Goal: Transaction & Acquisition: Subscribe to service/newsletter

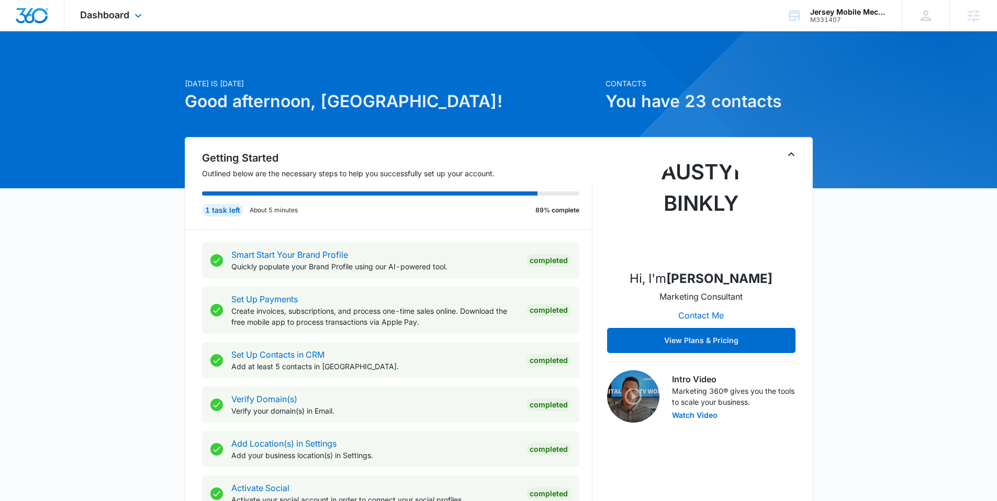
click at [126, 23] on div "Dashboard Apps Reputation Websites Forms CRM Email Social Payments POS Content …" at bounding box center [112, 15] width 96 height 31
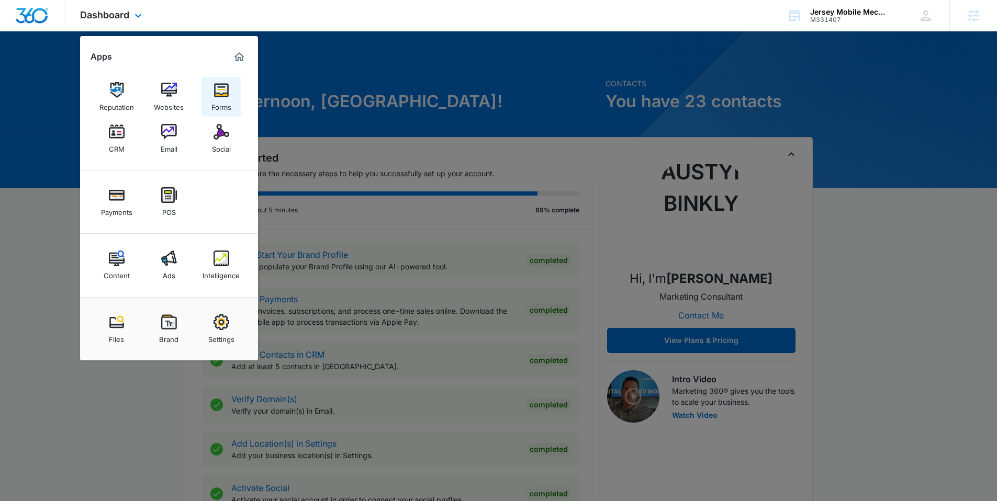
click at [217, 104] on div "Forms" at bounding box center [221, 105] width 20 height 14
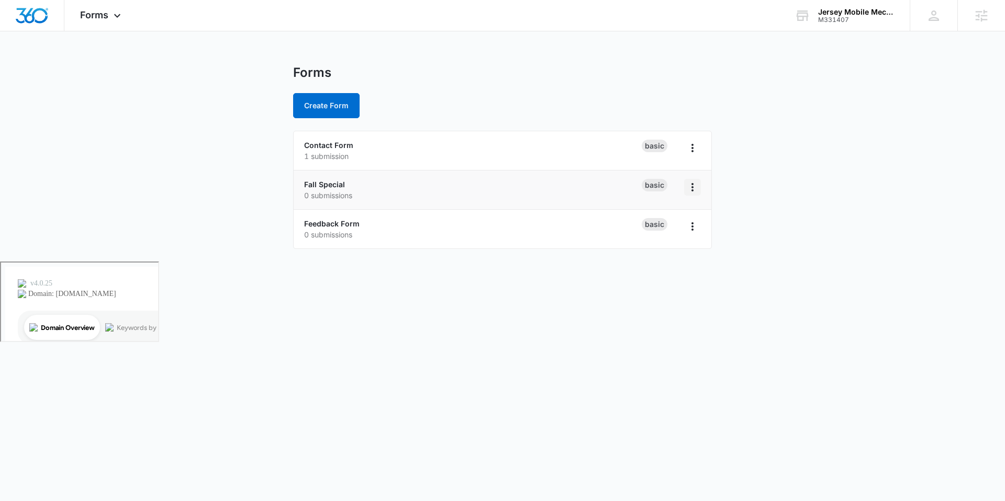
click at [690, 190] on icon "Overflow Menu" at bounding box center [692, 187] width 13 height 13
click at [522, 194] on p "0 submissions" at bounding box center [472, 195] width 337 height 11
click at [605, 185] on div "Fall Special 0 submissions" at bounding box center [472, 190] width 337 height 22
click at [330, 184] on link "Fall Special" at bounding box center [324, 184] width 41 height 9
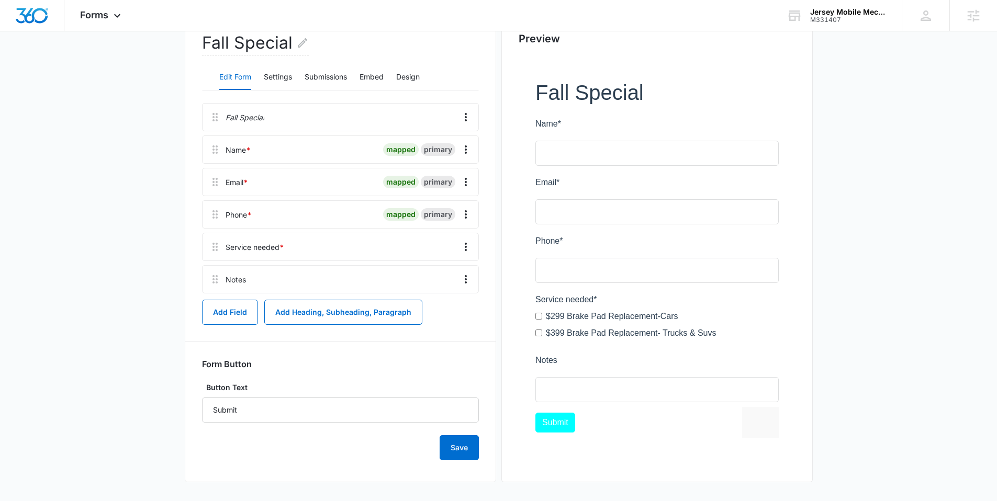
scroll to position [103, 0]
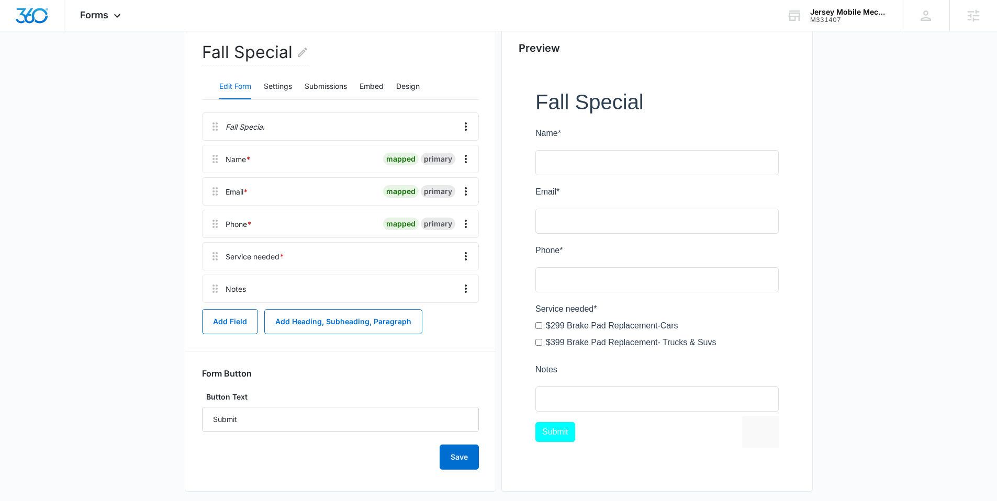
click at [283, 256] on span "*" at bounding box center [281, 256] width 5 height 9
click at [469, 259] on icon "Overflow Menu" at bounding box center [465, 256] width 13 height 13
click at [442, 280] on button "Edit" at bounding box center [444, 286] width 60 height 16
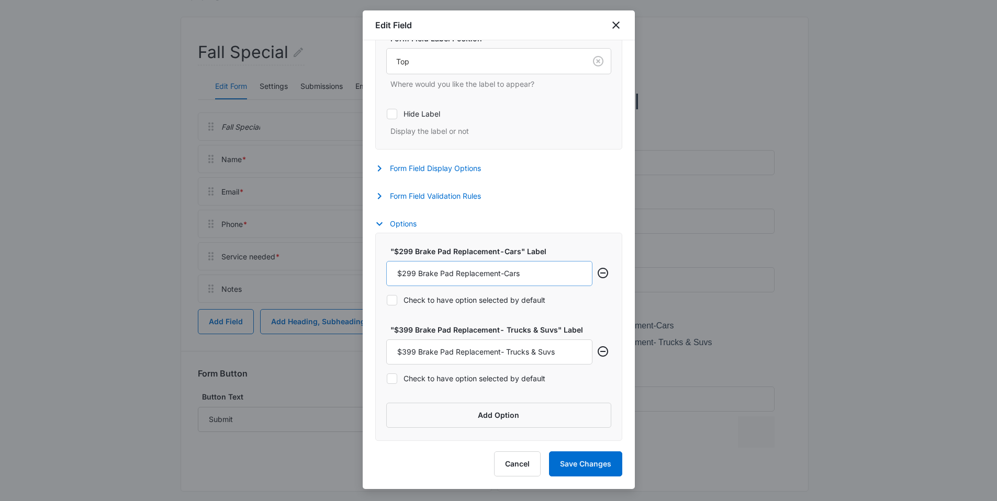
scroll to position [253, 0]
click at [442, 271] on input "$299 Brake Pad Replacement-Cars" at bounding box center [489, 273] width 206 height 25
click at [452, 275] on input "$299 Brake Pad Replacement-Cars" at bounding box center [489, 273] width 206 height 25
click at [504, 274] on input "$299 Brake Pads Replacement-Cars" at bounding box center [489, 273] width 206 height 25
type input "$299 Brake Pads for Cars"
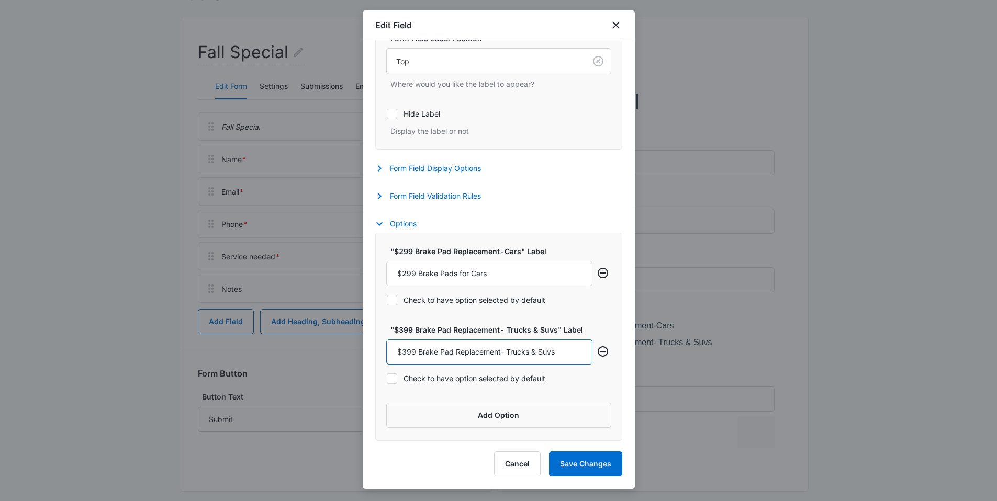
drag, startPoint x: 464, startPoint y: 355, endPoint x: 476, endPoint y: 352, distance: 12.4
click at [464, 355] on input "$399 Brake Pad Replacement- Trucks & Suvs" at bounding box center [489, 352] width 206 height 25
click at [505, 354] on input "$399 Brake Pad Replacement- Trucks & Suvs" at bounding box center [489, 352] width 206 height 25
type input "$399 Brake Pads for Trucks & Suvs"
click at [575, 465] on button "Save Changes" at bounding box center [585, 464] width 73 height 25
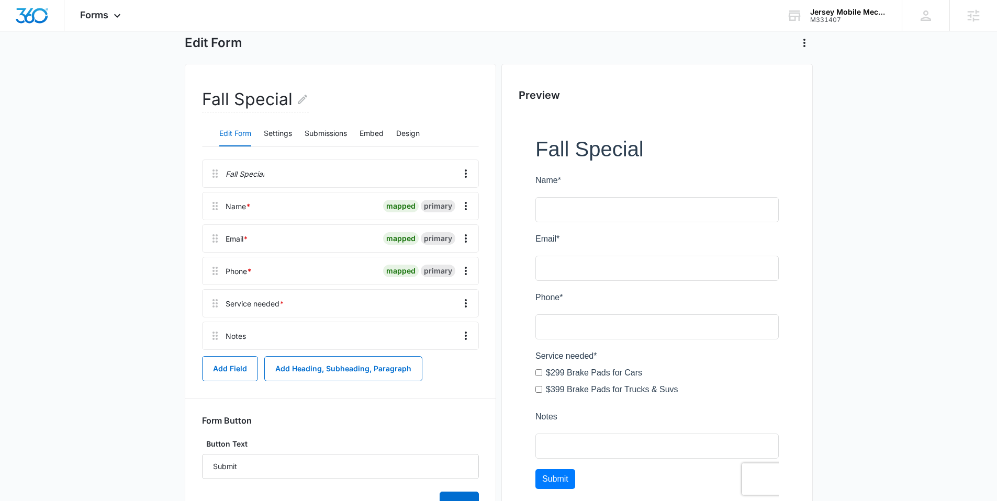
scroll to position [0, 0]
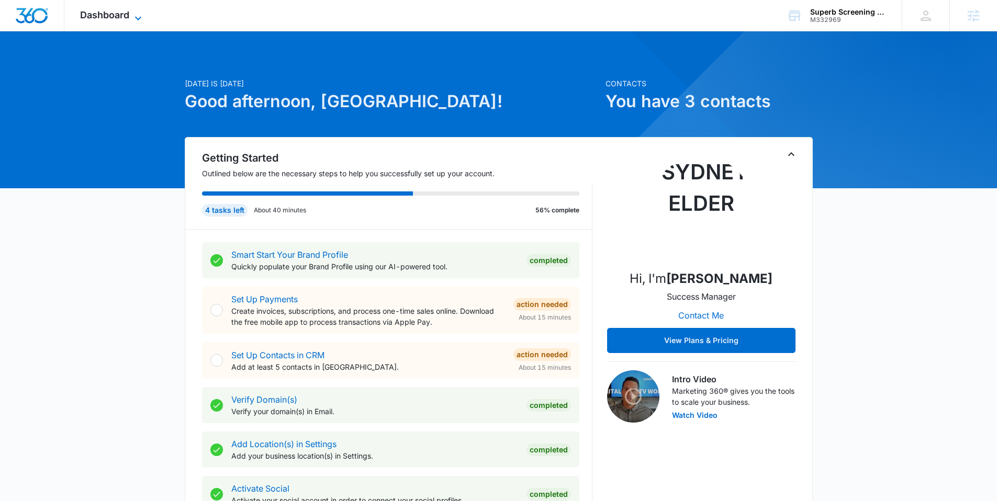
click at [128, 17] on span "Dashboard" at bounding box center [104, 14] width 49 height 11
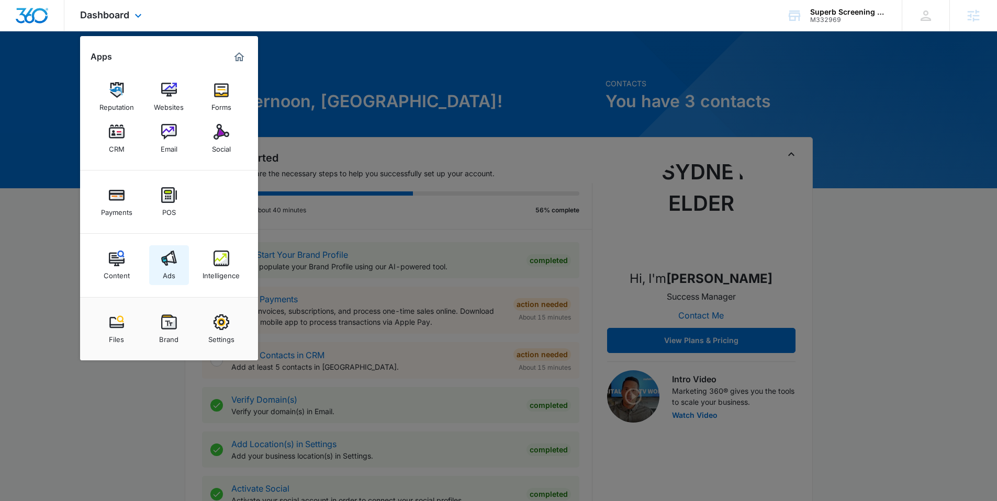
click at [173, 263] on img at bounding box center [169, 259] width 16 height 16
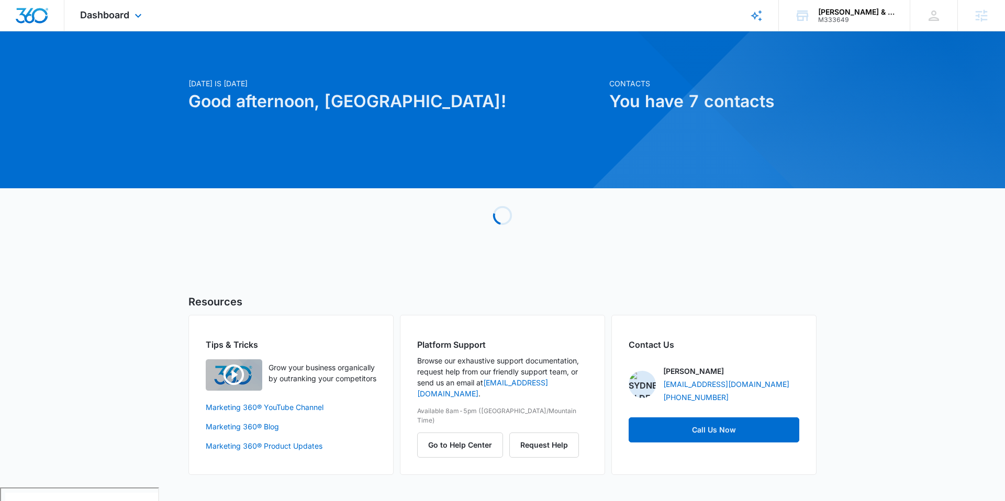
click at [120, 24] on div "Dashboard Apps Reputation Websites Forms CRM Email Social Payments POS Content …" at bounding box center [112, 15] width 96 height 31
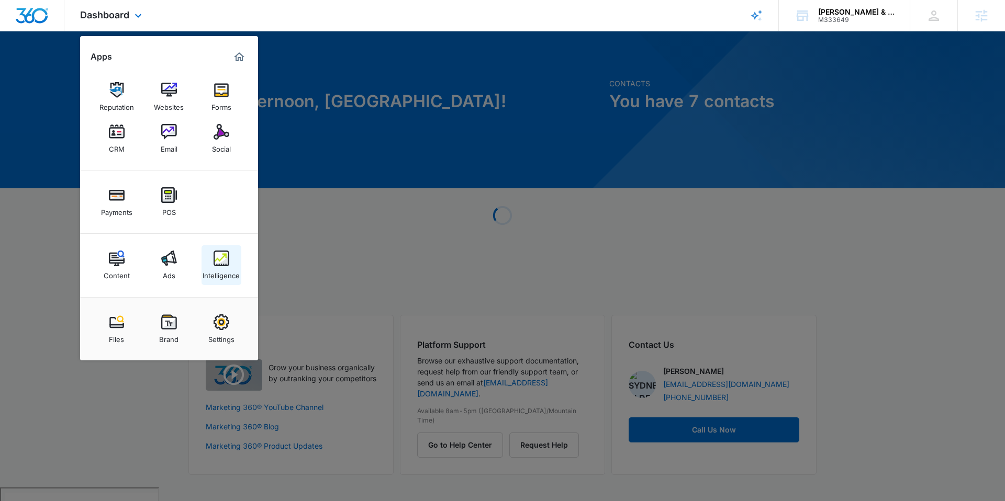
click at [216, 262] on img at bounding box center [221, 259] width 16 height 16
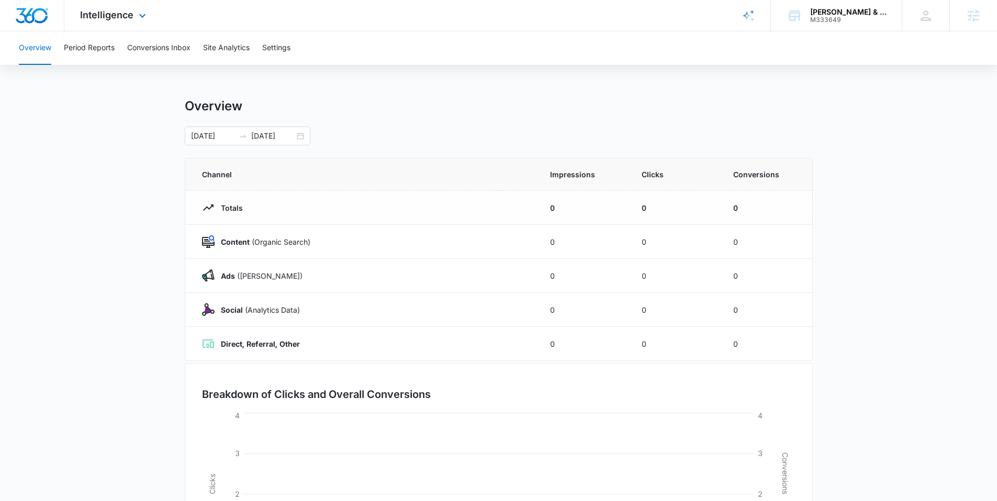
click at [122, 28] on div "Intelligence Apps Reputation Websites Forms CRM Email Social Payments POS Conte…" at bounding box center [114, 15] width 100 height 31
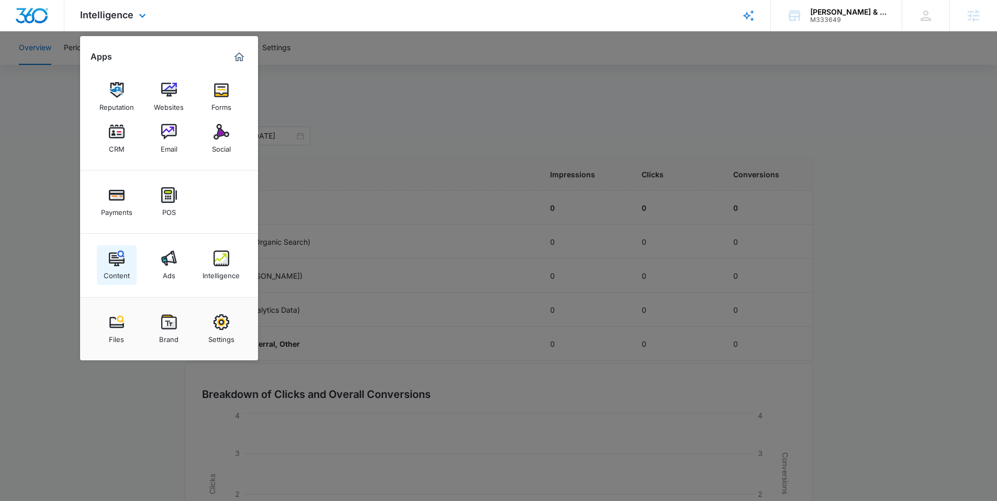
click at [119, 254] on img at bounding box center [117, 259] width 16 height 16
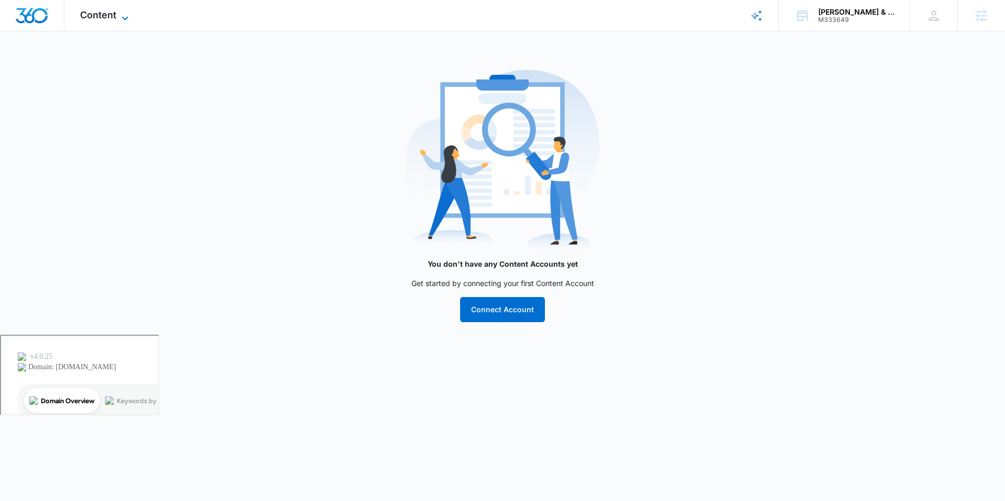
click at [107, 13] on span "Content" at bounding box center [98, 14] width 36 height 11
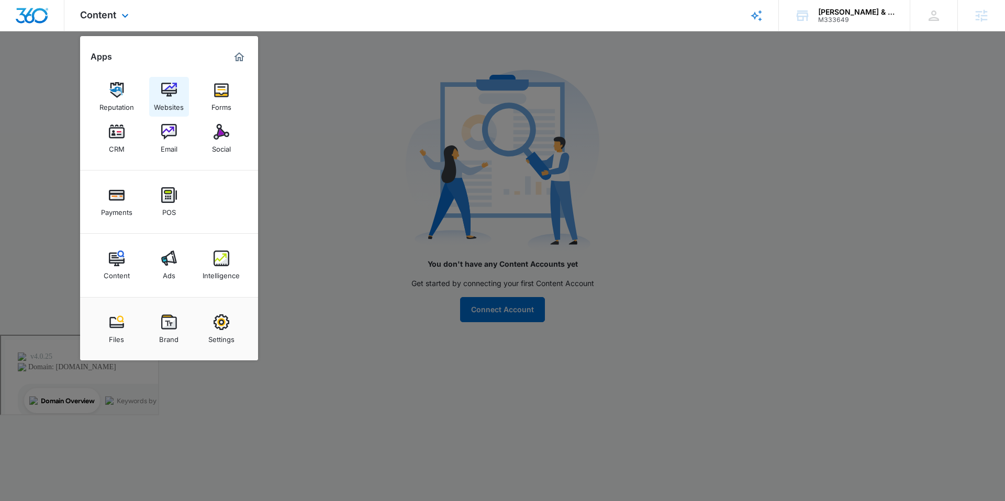
click at [156, 87] on link "Websites" at bounding box center [169, 97] width 40 height 40
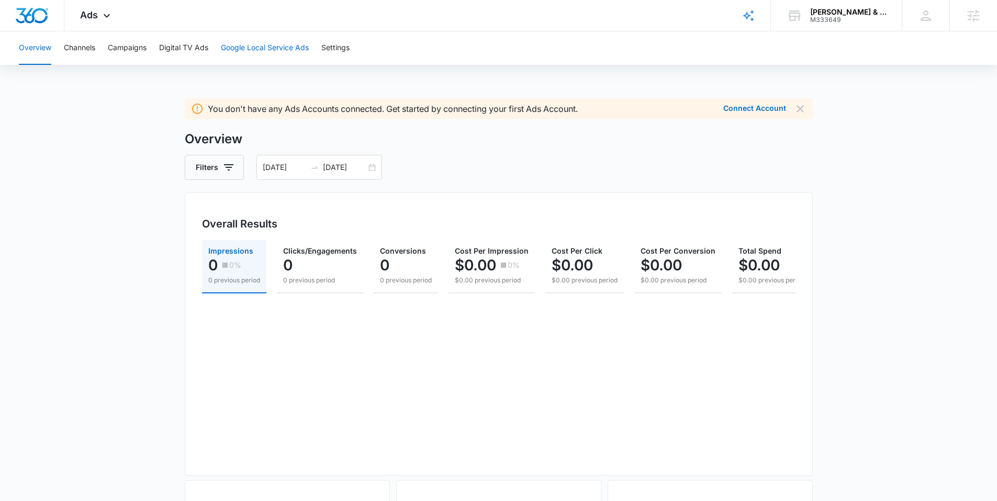
click at [287, 48] on button "Google Local Service Ads" at bounding box center [265, 47] width 88 height 33
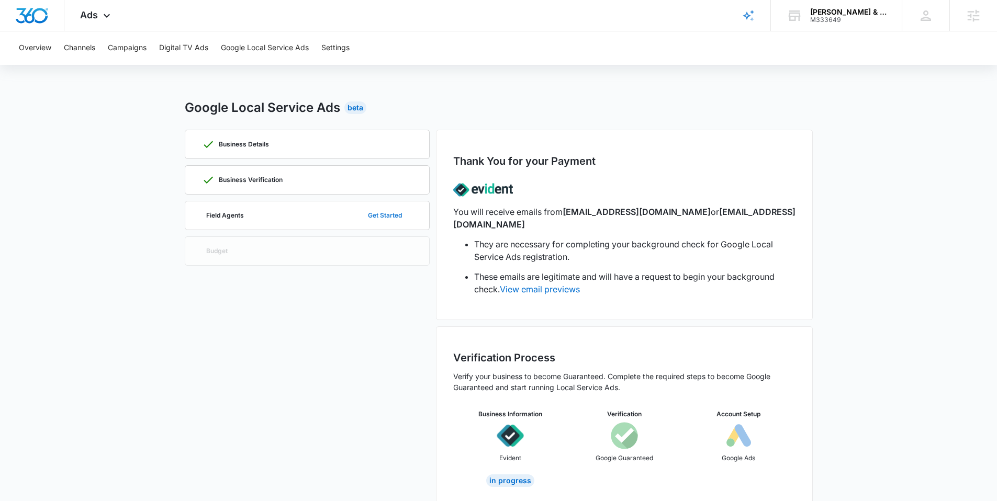
click at [377, 216] on button "Get Started" at bounding box center [384, 215] width 55 height 25
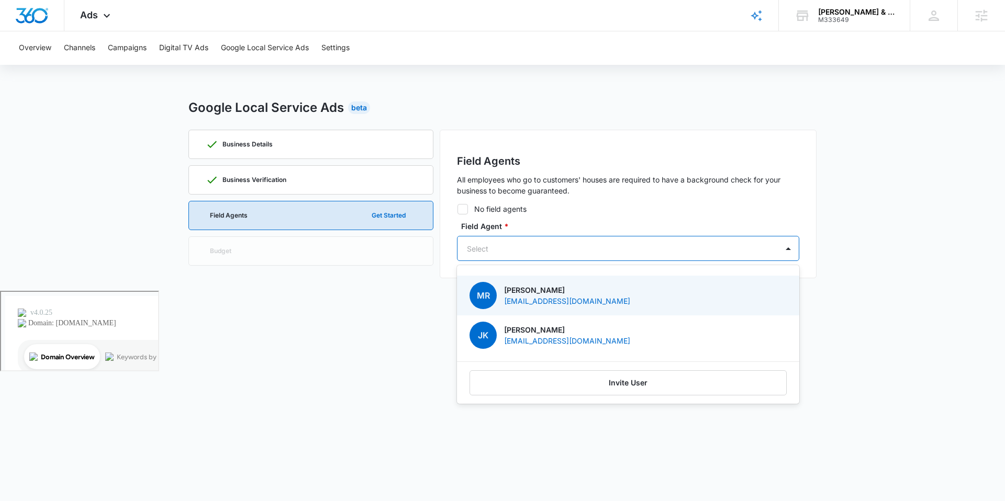
click at [477, 248] on div at bounding box center [615, 248] width 297 height 13
click at [466, 208] on icon at bounding box center [462, 209] width 9 height 9
click at [457, 209] on input "No field agents" at bounding box center [457, 209] width 1 height 1
checkbox input "true"
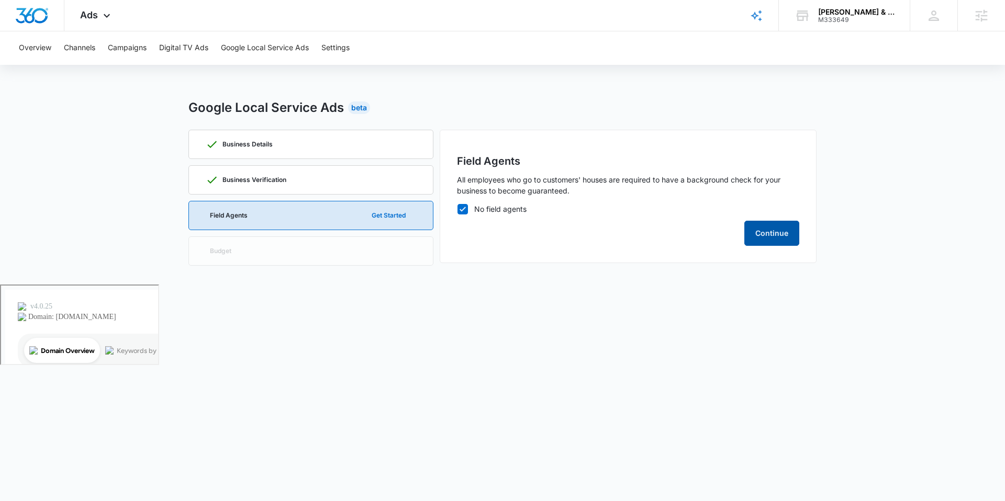
click at [773, 233] on button "Continue" at bounding box center [771, 233] width 55 height 25
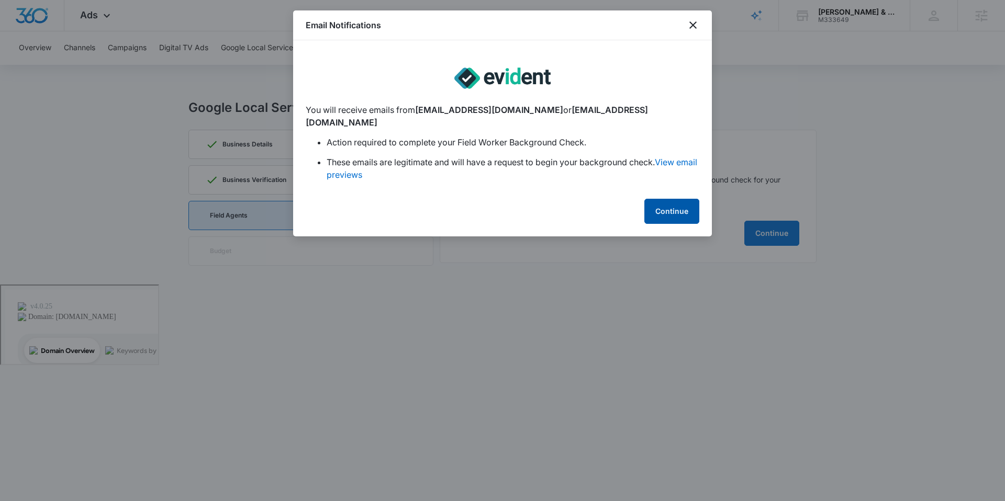
click at [662, 201] on button "Continue" at bounding box center [671, 211] width 55 height 25
